Goal: Task Accomplishment & Management: Manage account settings

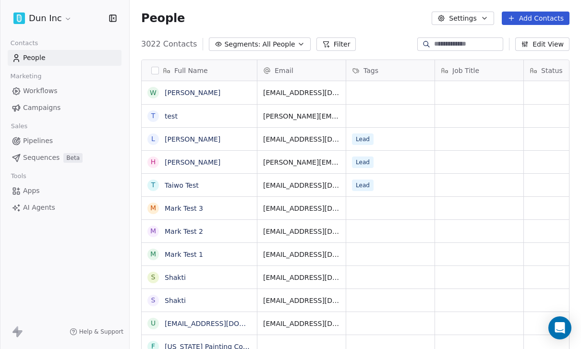
scroll to position [334, 452]
click at [64, 16] on html "Dun Inc Contacts People Marketing Workflows Campaigns Sales Pipelines Sequences…" at bounding box center [290, 174] width 581 height 349
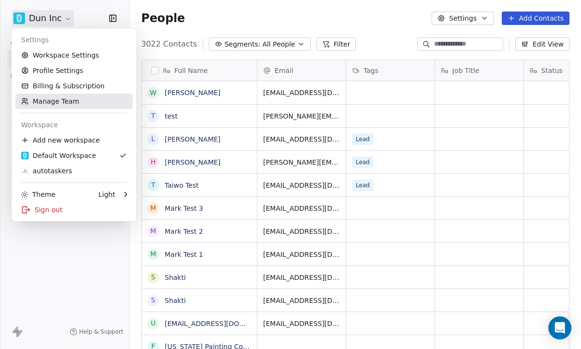
click at [57, 100] on link "Manage Team" at bounding box center [73, 101] width 117 height 15
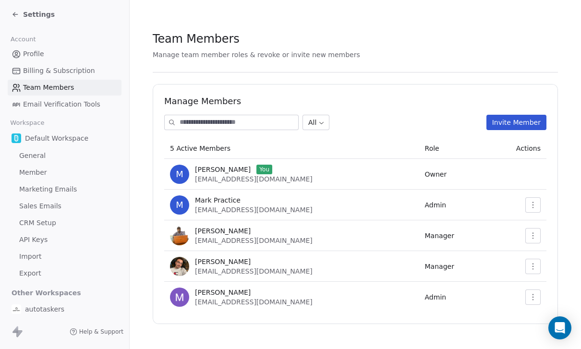
scroll to position [31, 0]
click at [536, 263] on icon "button" at bounding box center [534, 267] width 8 height 8
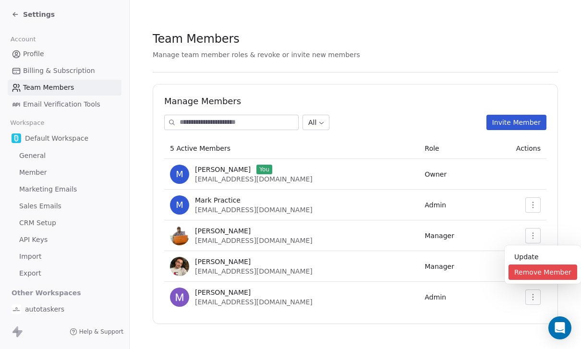
click at [533, 276] on div "Remove Member" at bounding box center [543, 272] width 69 height 15
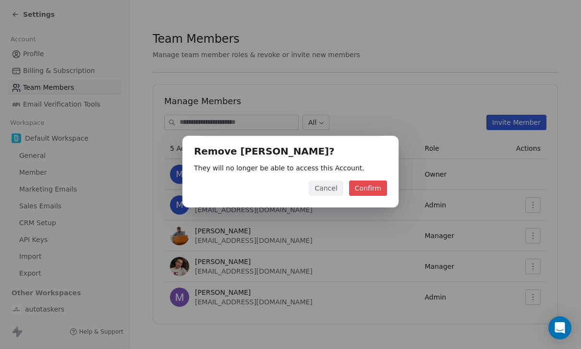
click at [367, 187] on button "Confirm" at bounding box center [368, 188] width 38 height 15
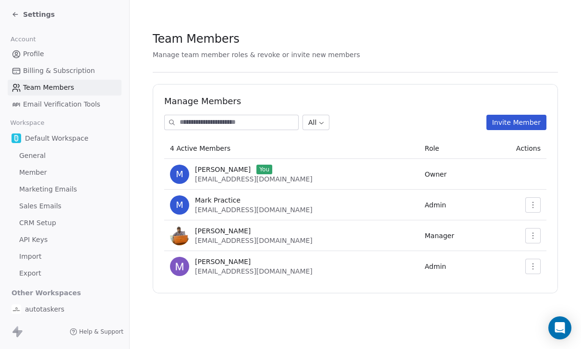
click at [507, 115] on button "Invite Member" at bounding box center [517, 122] width 60 height 15
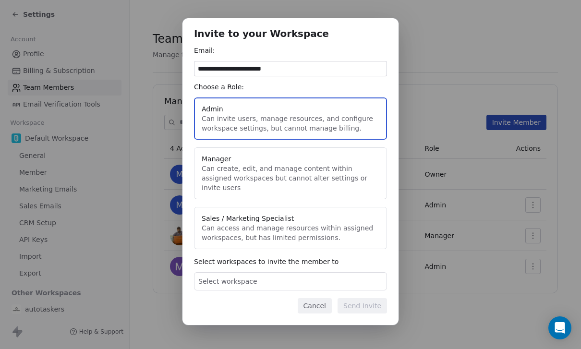
type input "**********"
click at [342, 276] on div "Select workspace" at bounding box center [290, 281] width 193 height 18
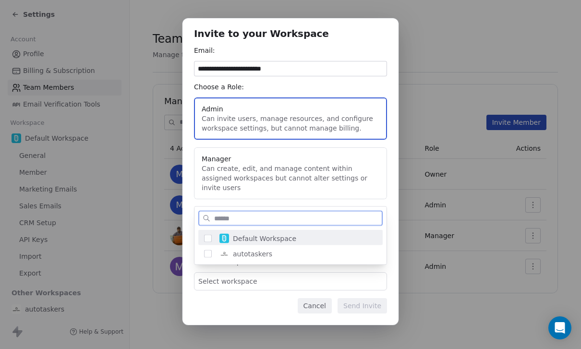
click at [301, 238] on div "Default Workspace" at bounding box center [296, 238] width 161 height 17
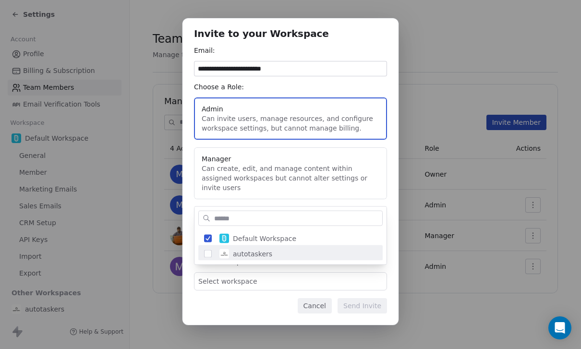
click at [379, 279] on div "**********" at bounding box center [290, 175] width 581 height 344
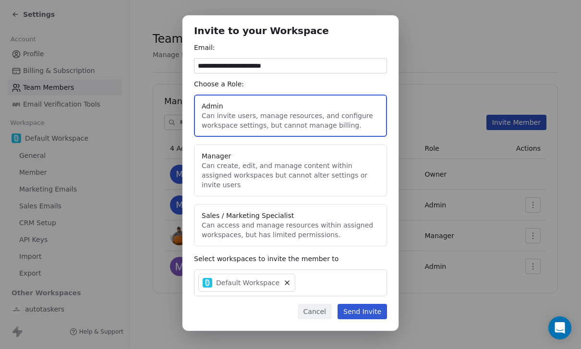
click at [370, 304] on button "Send Invite" at bounding box center [362, 311] width 49 height 15
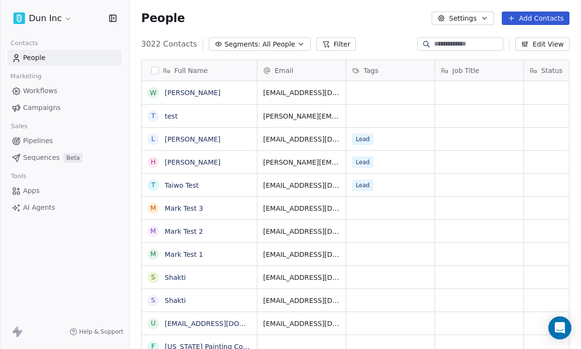
scroll to position [334, 452]
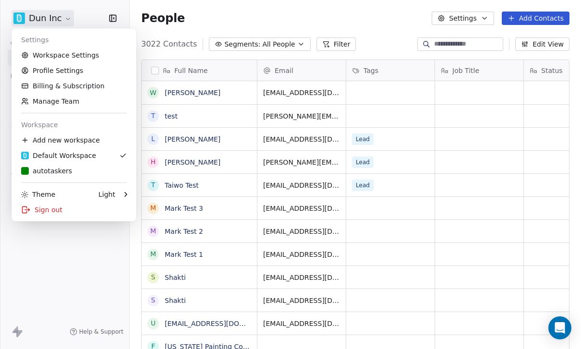
click at [63, 20] on html "Dun Inc Contacts People Marketing Workflows Campaigns Sales Pipelines Sequences…" at bounding box center [290, 174] width 581 height 349
click at [62, 99] on link "Manage Team" at bounding box center [73, 101] width 117 height 15
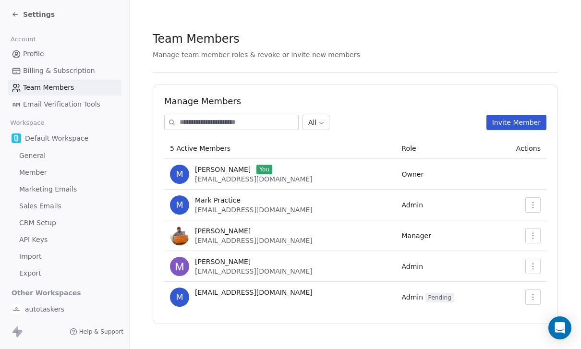
click at [533, 269] on icon "button" at bounding box center [534, 267] width 8 height 8
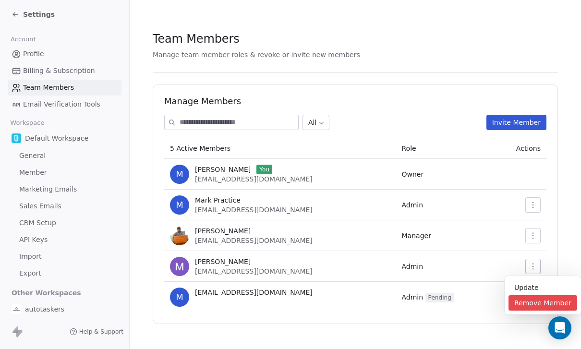
click at [537, 302] on div "Remove Member" at bounding box center [543, 303] width 69 height 15
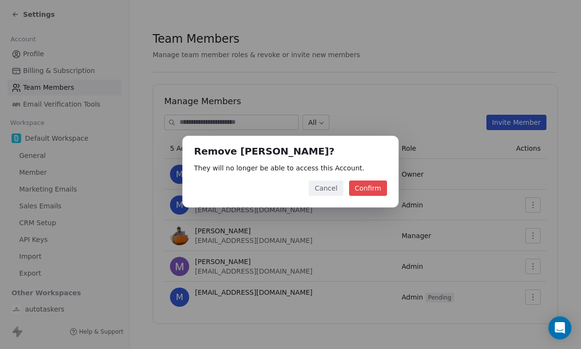
click at [382, 193] on button "Confirm" at bounding box center [368, 188] width 38 height 15
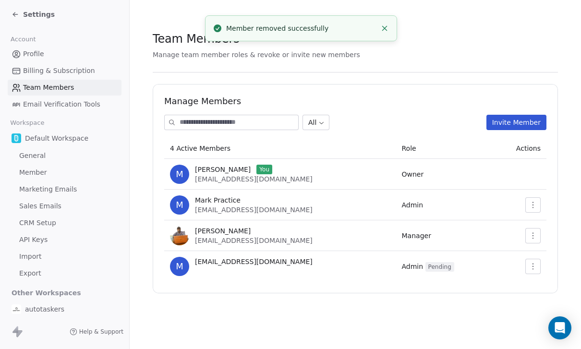
click at [515, 127] on button "Invite Member" at bounding box center [517, 122] width 60 height 15
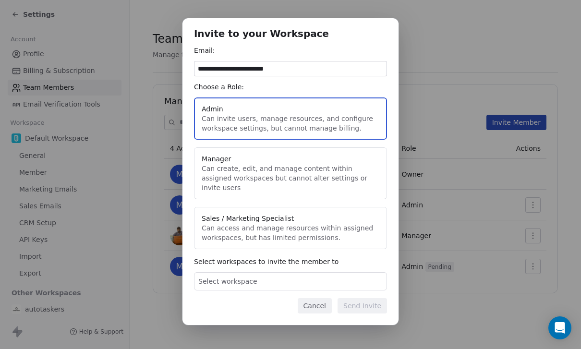
type input "**********"
click at [357, 129] on button "Admin Can invite users, manage resources, and configure workspace settings, but…" at bounding box center [290, 119] width 193 height 42
click at [347, 280] on div "Select workspace" at bounding box center [290, 281] width 193 height 18
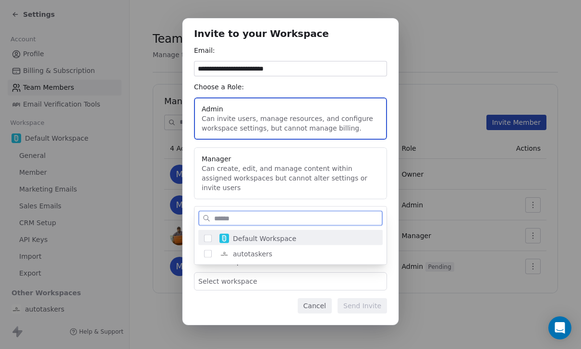
click at [319, 241] on div "Default Workspace" at bounding box center [296, 238] width 161 height 17
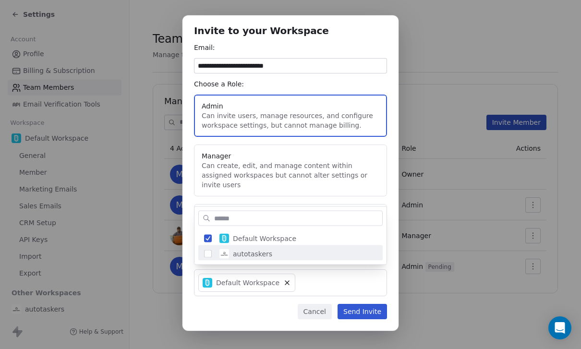
click at [374, 291] on div "**********" at bounding box center [290, 176] width 581 height 352
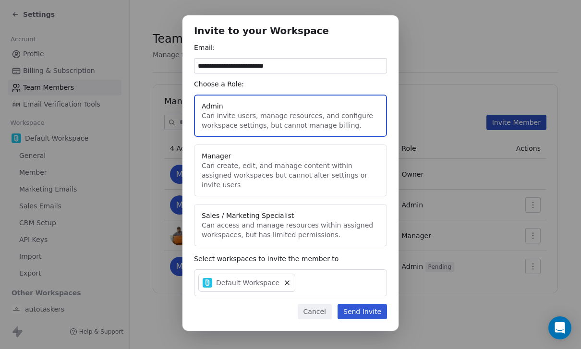
click at [371, 304] on button "Send Invite" at bounding box center [362, 311] width 49 height 15
